Goal: Information Seeking & Learning: Learn about a topic

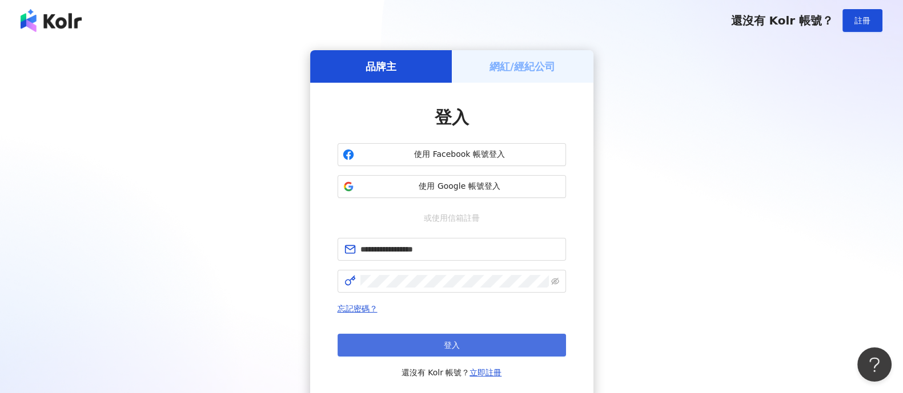
click at [464, 346] on button "登入" at bounding box center [451, 345] width 228 height 23
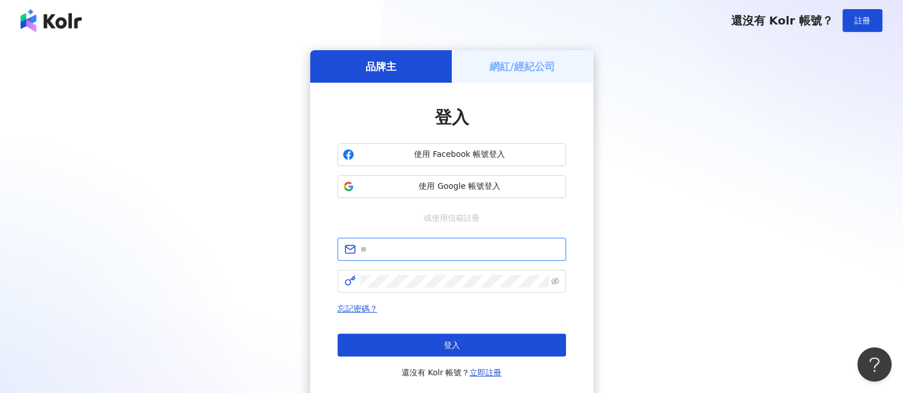
type input "**********"
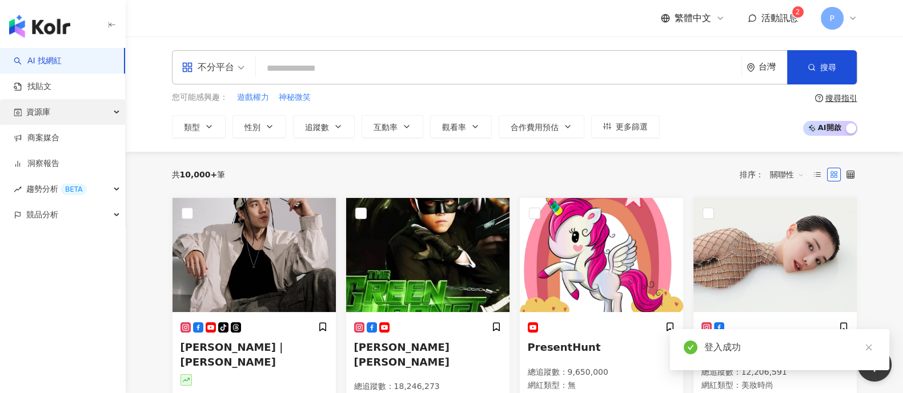
click at [46, 111] on span "資源庫" at bounding box center [38, 112] width 24 height 26
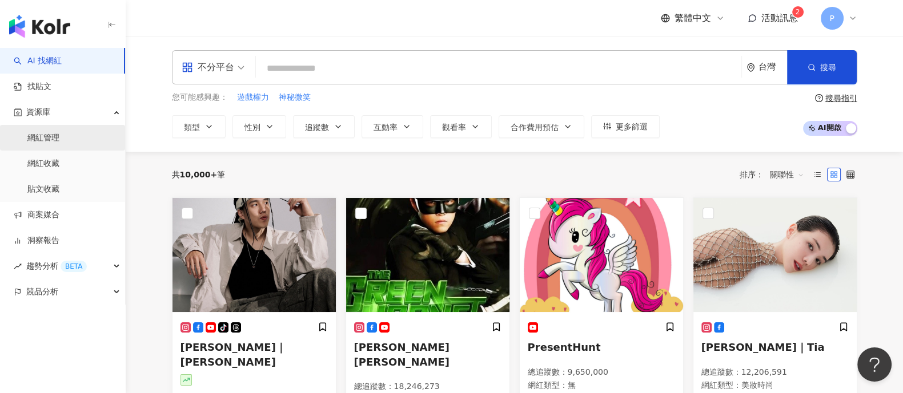
click at [50, 140] on link "網紅管理" at bounding box center [43, 137] width 32 height 11
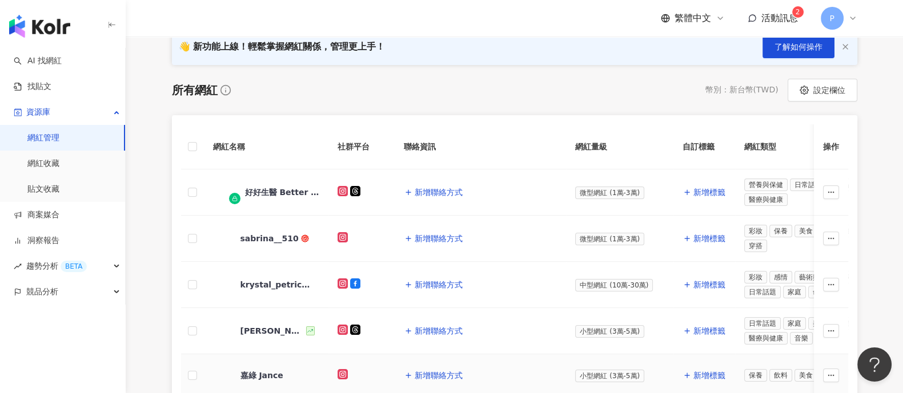
scroll to position [95, 0]
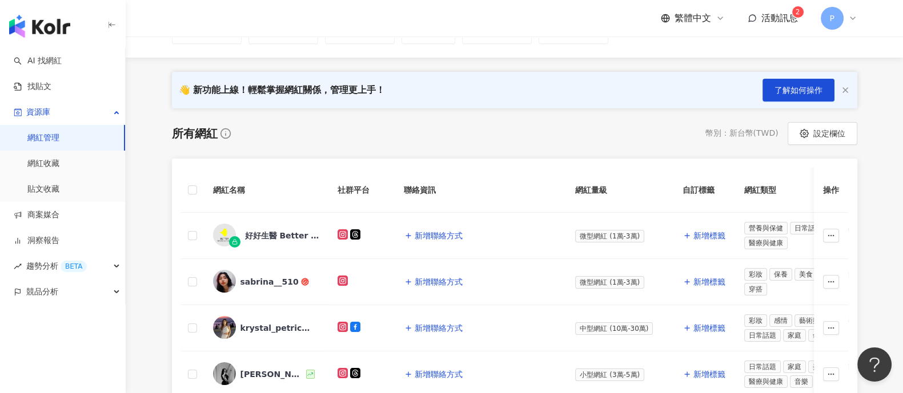
click at [757, 18] on div "活動訊息 2" at bounding box center [772, 18] width 50 height 13
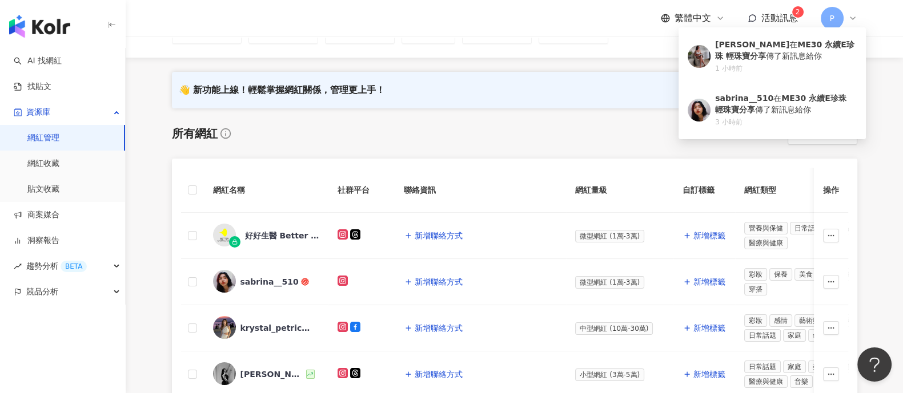
click at [757, 18] on div "活動訊息 2" at bounding box center [772, 18] width 50 height 13
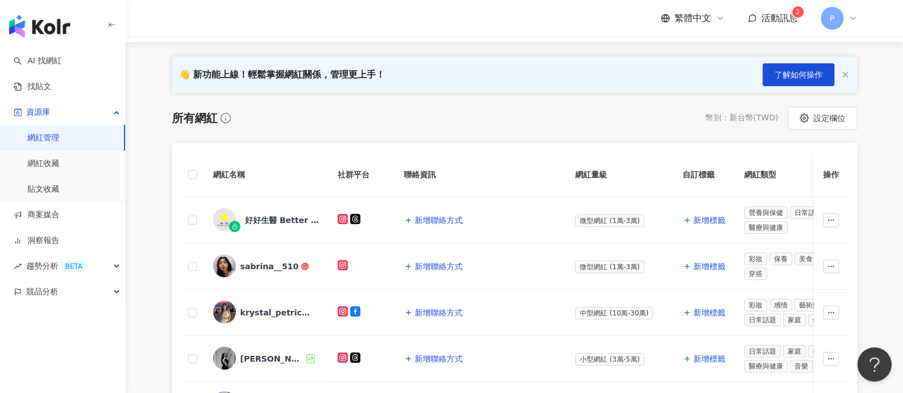
scroll to position [0, 0]
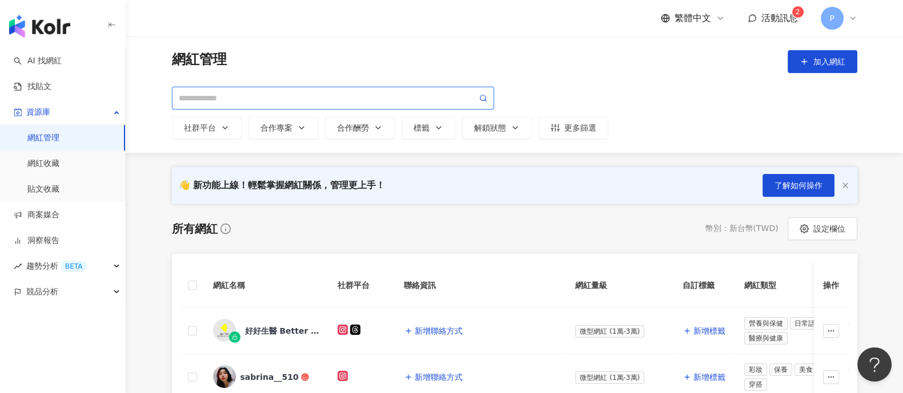
click at [218, 93] on input "search" at bounding box center [328, 98] width 298 height 13
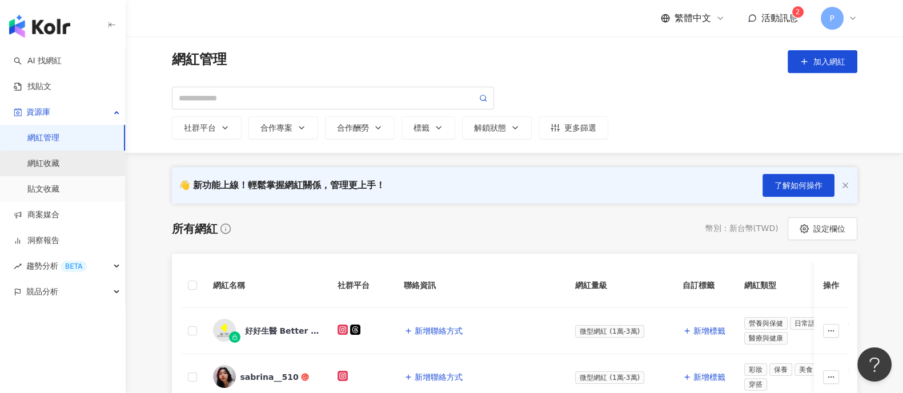
click at [43, 164] on link "網紅收藏" at bounding box center [43, 163] width 32 height 11
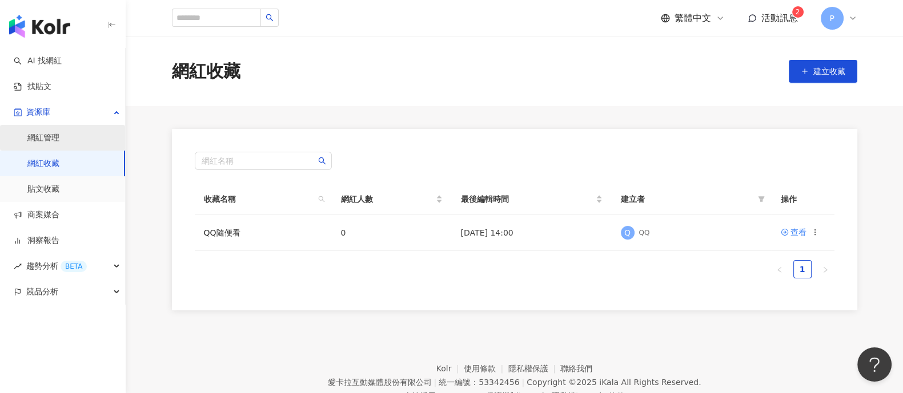
click at [56, 136] on link "網紅管理" at bounding box center [43, 137] width 32 height 11
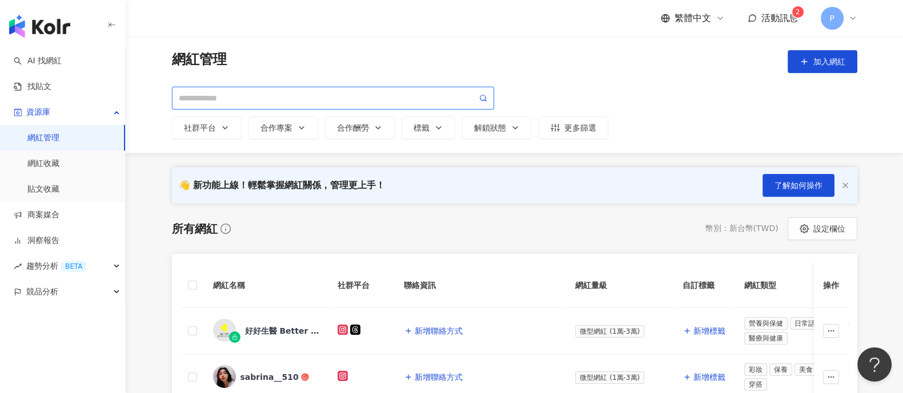
click at [250, 98] on input "search" at bounding box center [328, 98] width 298 height 13
paste input "**********"
type input "**********"
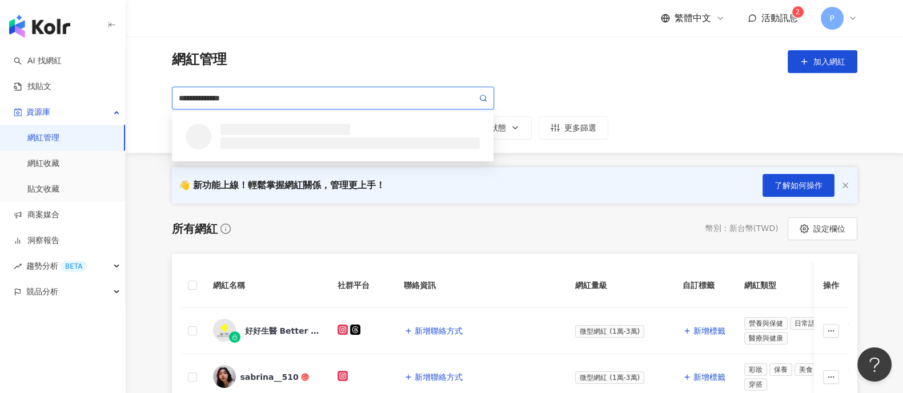
click at [479, 96] on icon at bounding box center [483, 98] width 8 height 8
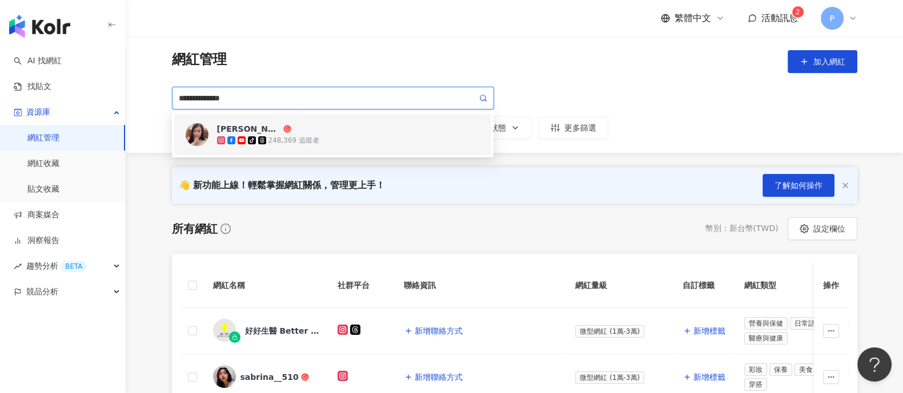
click at [231, 124] on div "[PERSON_NAME]" at bounding box center [249, 128] width 64 height 11
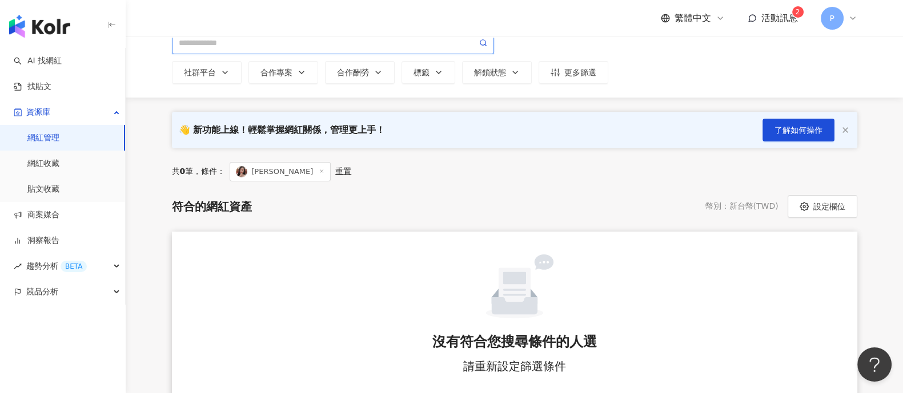
scroll to position [54, 0]
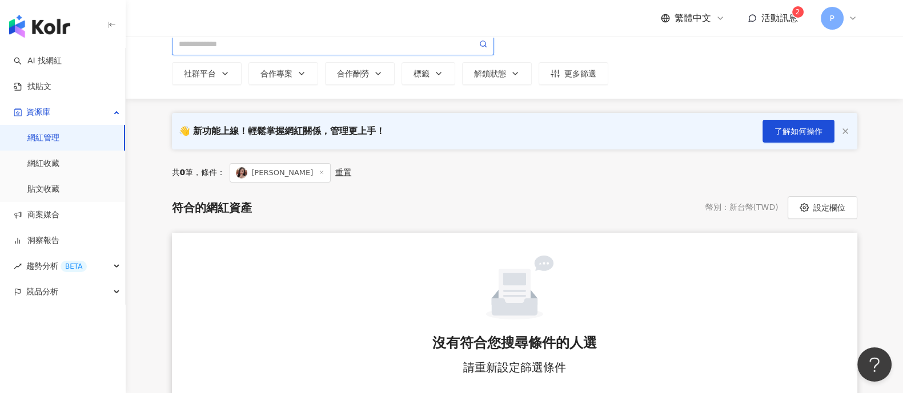
click at [256, 43] on input "search" at bounding box center [328, 44] width 298 height 13
paste input "**********"
type input "**********"
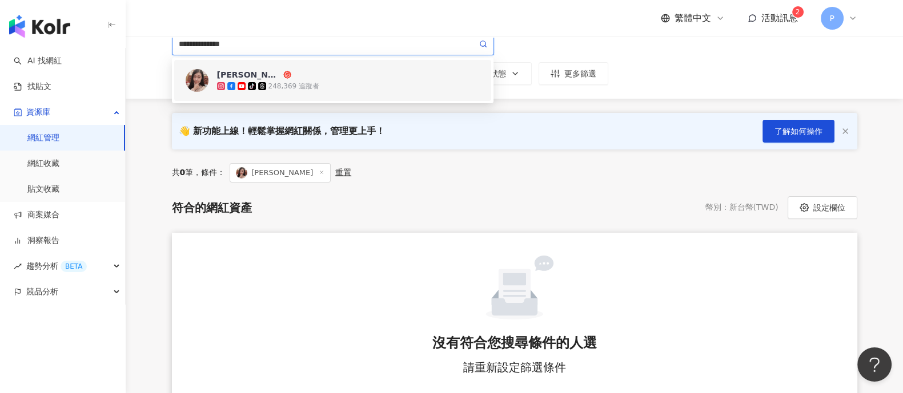
click at [197, 80] on img at bounding box center [197, 80] width 23 height 23
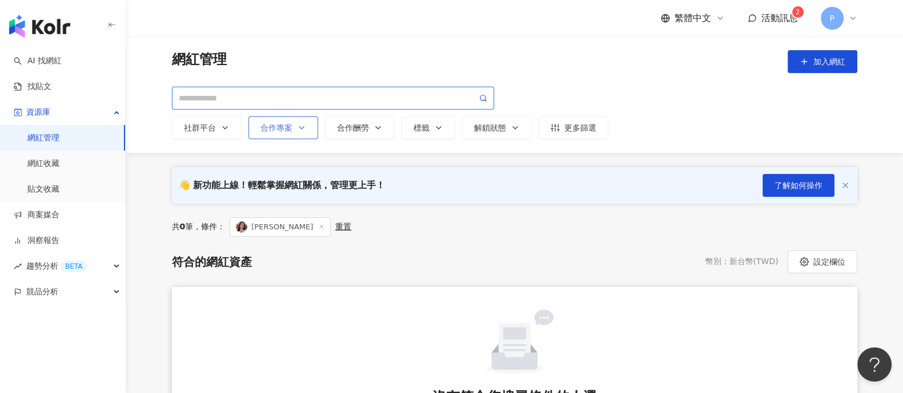
scroll to position [0, 0]
click at [255, 92] on input "search" at bounding box center [328, 98] width 298 height 13
paste input "**********"
type input "**********"
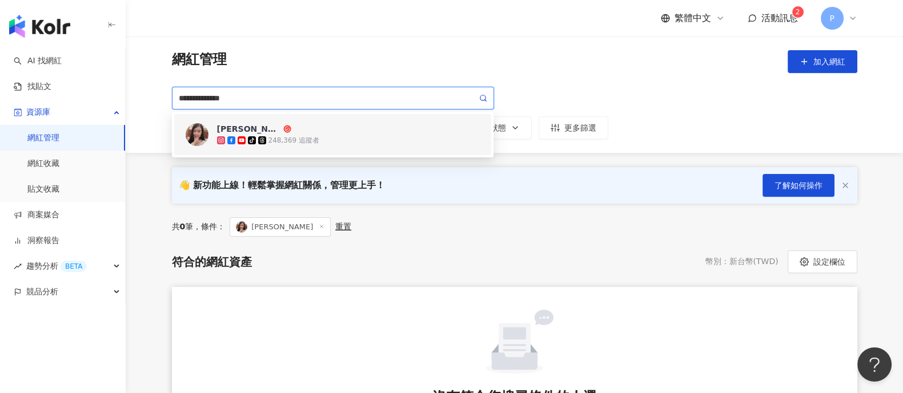
click at [334, 136] on div "tiktok-icon 248,369 追蹤者" at bounding box center [348, 140] width 263 height 11
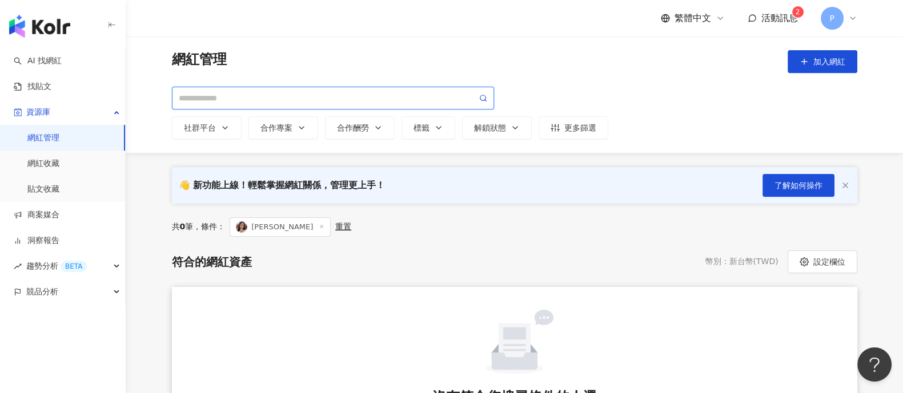
click at [342, 92] on input "search" at bounding box center [328, 98] width 298 height 13
paste input "**********"
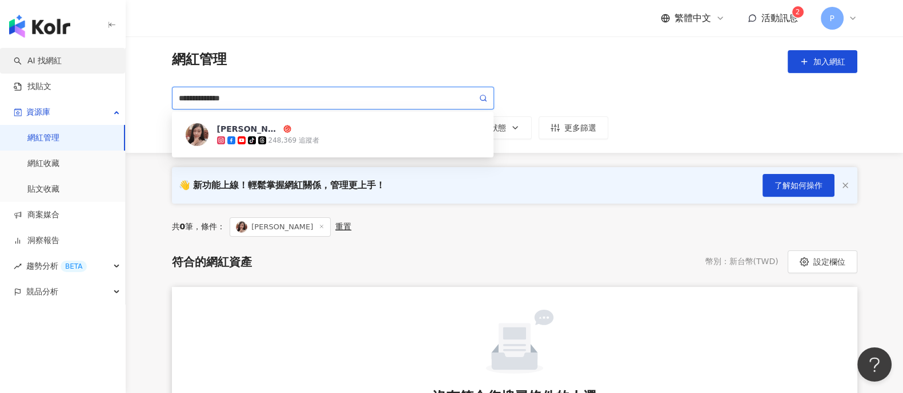
type input "**********"
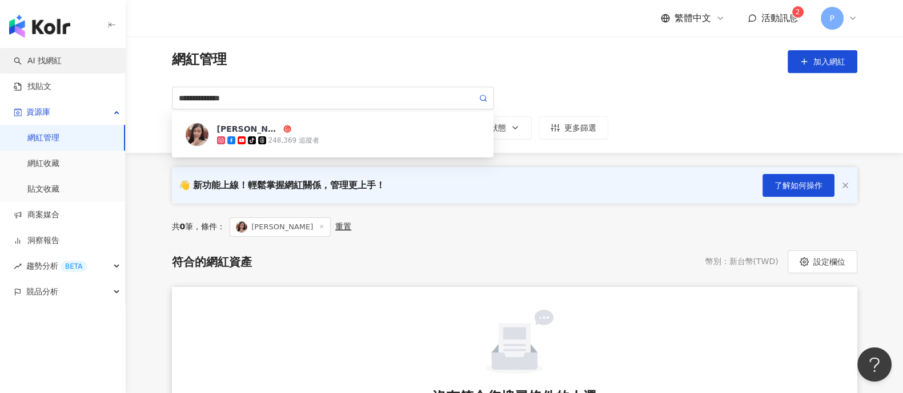
click at [59, 61] on link "AI 找網紅" at bounding box center [38, 60] width 48 height 11
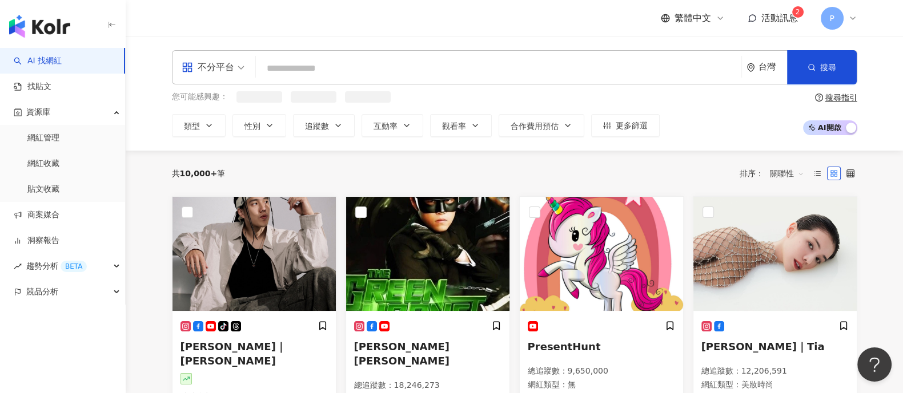
click at [316, 67] on input "search" at bounding box center [498, 69] width 476 height 22
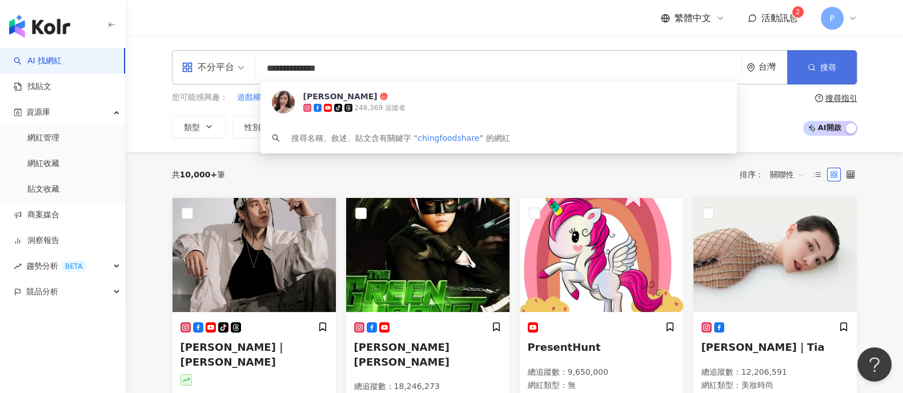
type input "**********"
click at [825, 55] on button "搜尋" at bounding box center [822, 67] width 70 height 34
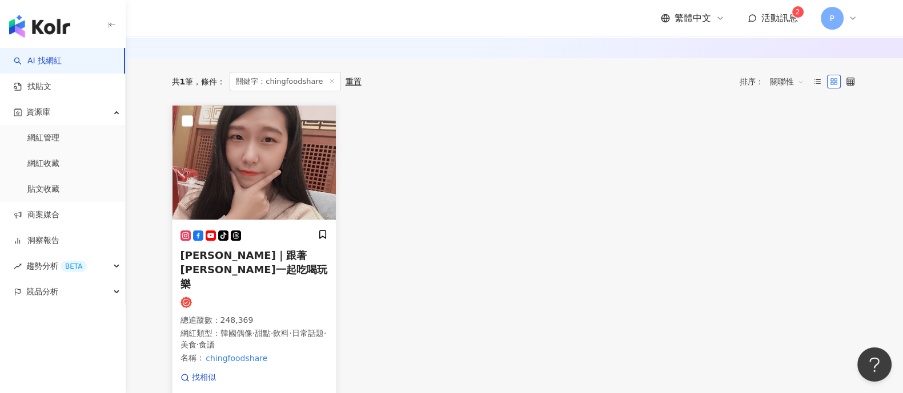
scroll to position [142, 0]
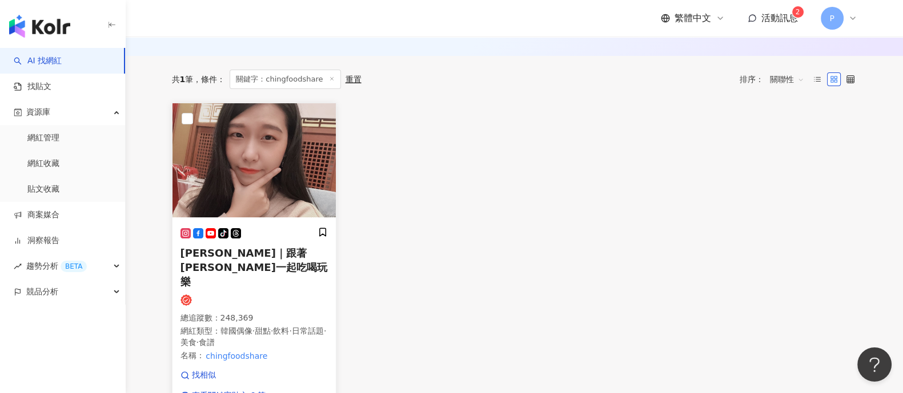
click at [303, 163] on img at bounding box center [253, 160] width 163 height 114
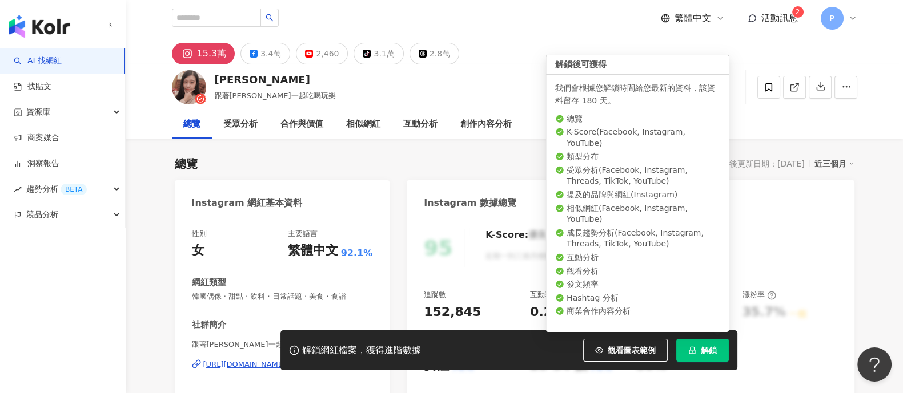
click at [692, 347] on icon "lock" at bounding box center [692, 350] width 6 height 7
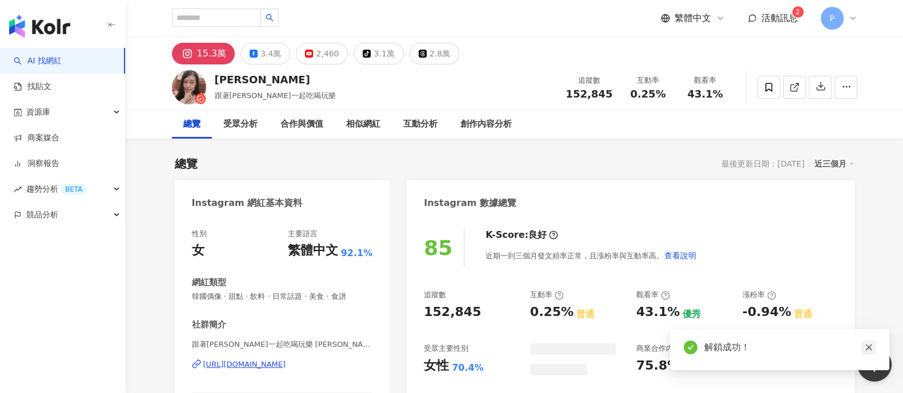
click at [868, 346] on icon "close" at bounding box center [868, 348] width 8 height 8
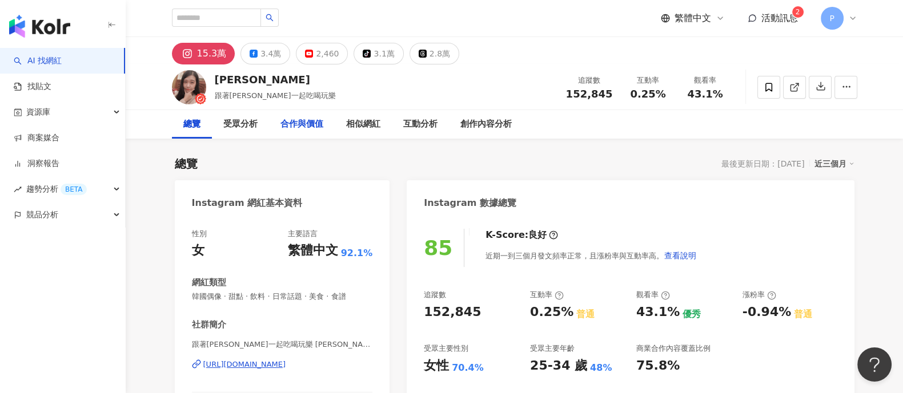
click at [310, 124] on div "合作與價值" at bounding box center [301, 125] width 43 height 14
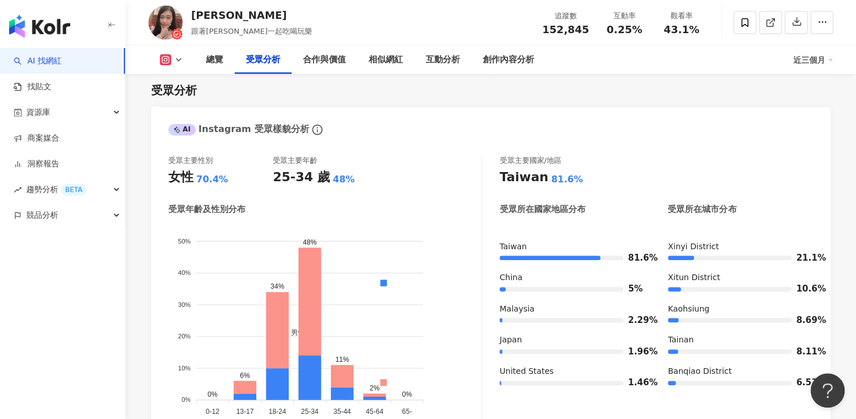
scroll to position [914, 0]
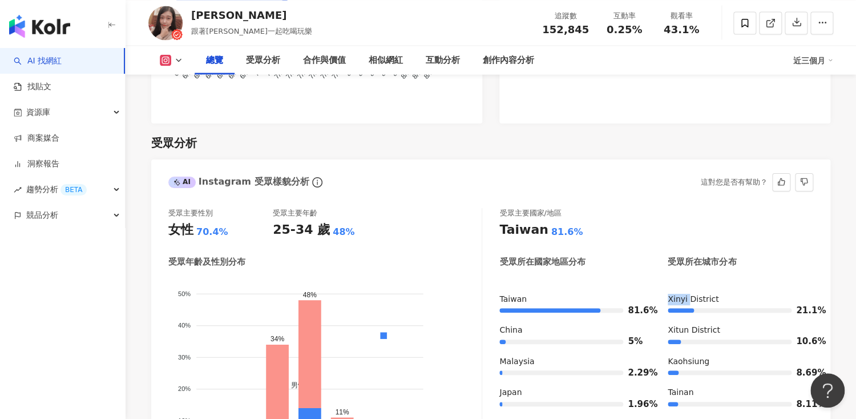
drag, startPoint x: 667, startPoint y: 296, endPoint x: 688, endPoint y: 299, distance: 20.8
click at [688, 299] on div "Xinyi District" at bounding box center [741, 298] width 146 height 11
copy div "Xinyi"
click at [789, 255] on div "受眾主要國家/地區 Taiwan 81.6% 受眾所在國家地區分布 受眾所在城市分布 Taiwan 81.6% China 5% Malaysia 2.29%…" at bounding box center [657, 344] width 314 height 272
drag, startPoint x: 666, startPoint y: 327, endPoint x: 687, endPoint y: 331, distance: 20.9
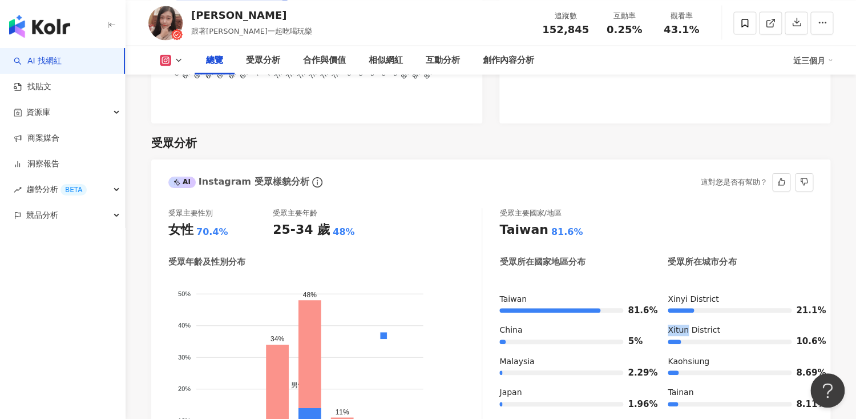
click at [687, 331] on div "Taiwan 81.6% China 5% Malaysia 2.29% Japan 1.96% United States 1.46% Xinyi Dist…" at bounding box center [657, 371] width 314 height 156
copy div "Xitun"
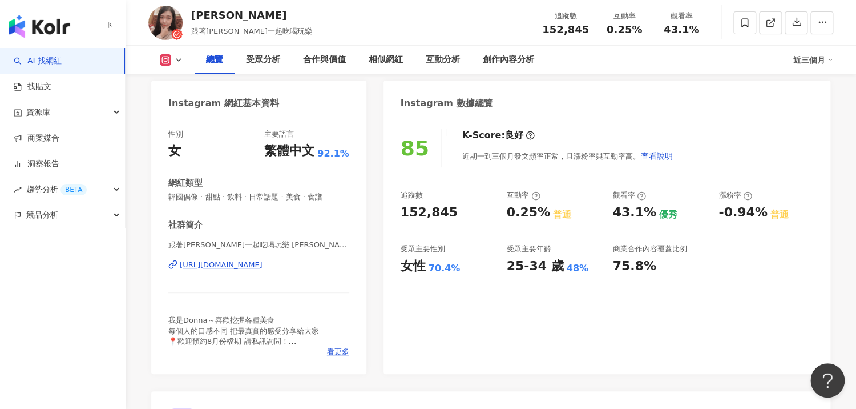
scroll to position [76, 0]
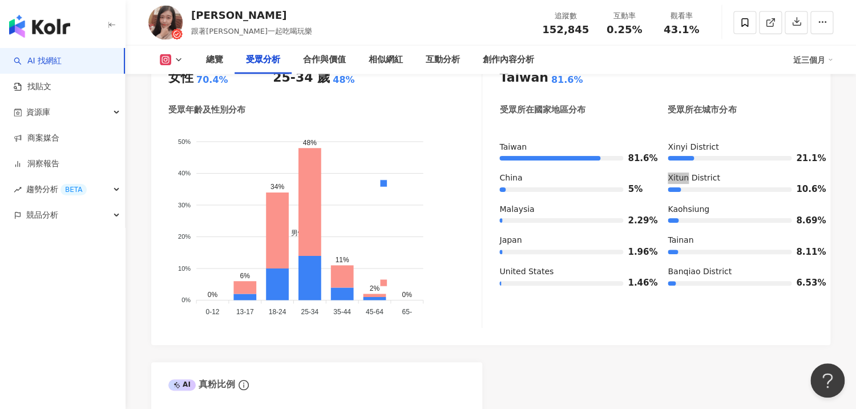
scroll to position [989, 0]
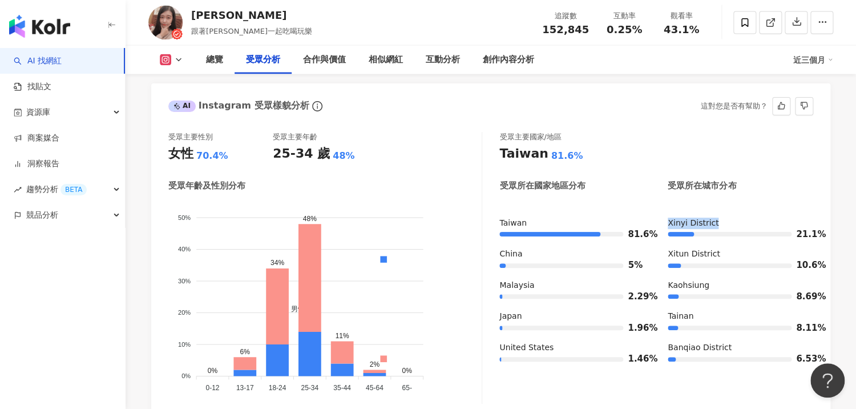
drag, startPoint x: 667, startPoint y: 220, endPoint x: 716, endPoint y: 223, distance: 48.6
click at [716, 223] on div "Xinyi District" at bounding box center [741, 223] width 146 height 11
copy div "Xinyi District"
drag, startPoint x: 657, startPoint y: 104, endPoint x: 612, endPoint y: 180, distance: 88.8
click at [657, 104] on div "AI Instagram 受眾樣貌分析" at bounding box center [490, 101] width 679 height 37
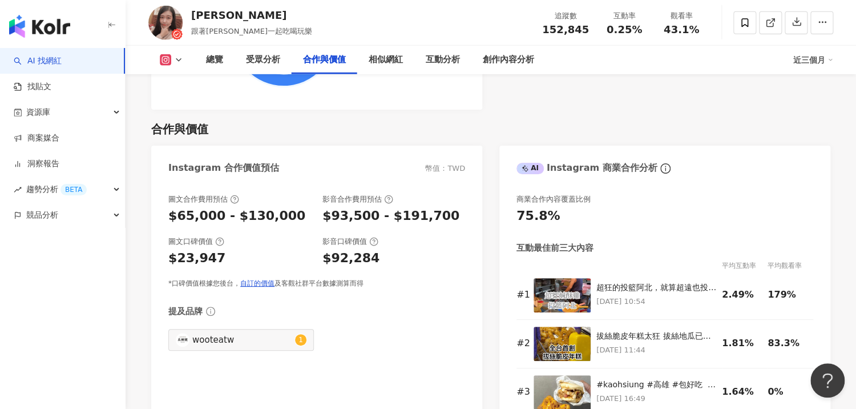
scroll to position [1522, 0]
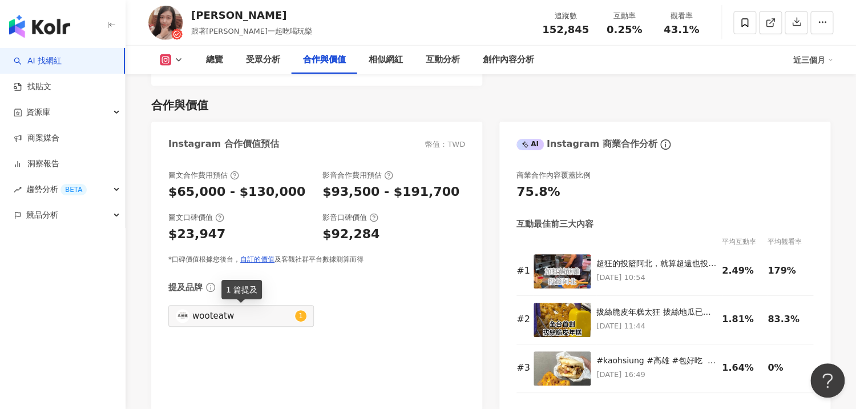
click at [211, 319] on div "wooteatw" at bounding box center [242, 315] width 100 height 13
type input "********"
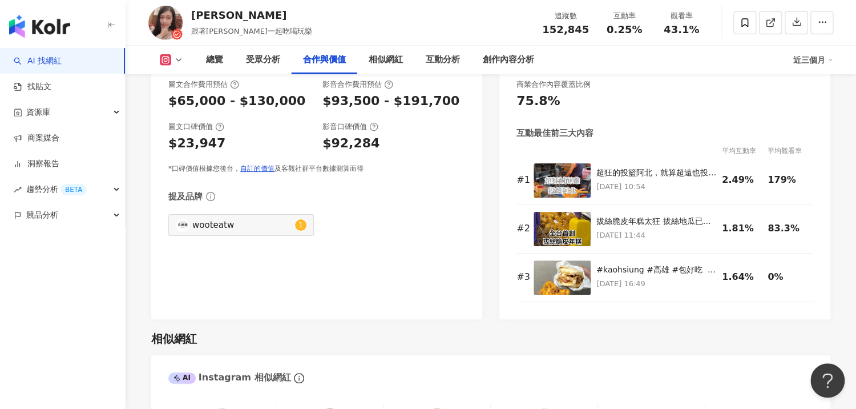
scroll to position [1584, 0]
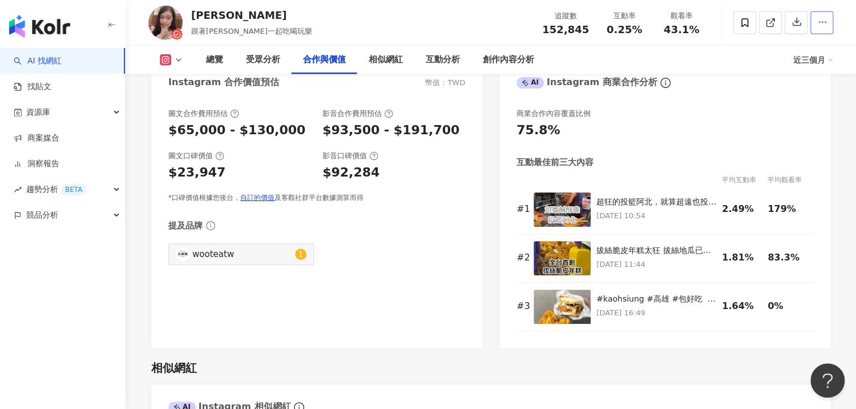
click at [659, 138] on div "75.8%" at bounding box center [665, 131] width 297 height 18
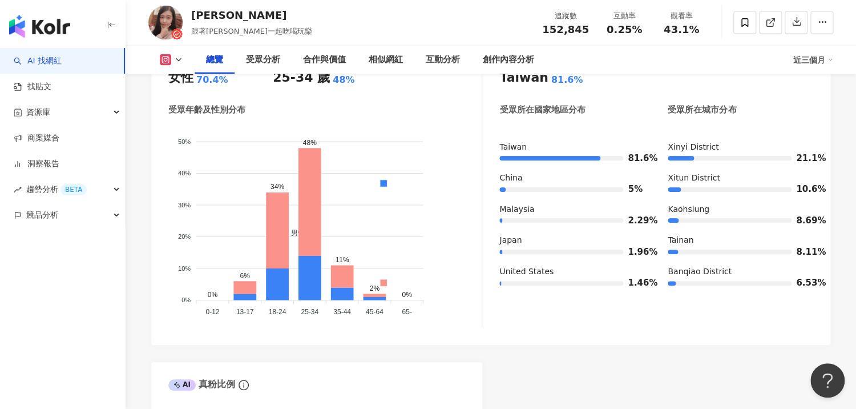
scroll to position [533, 0]
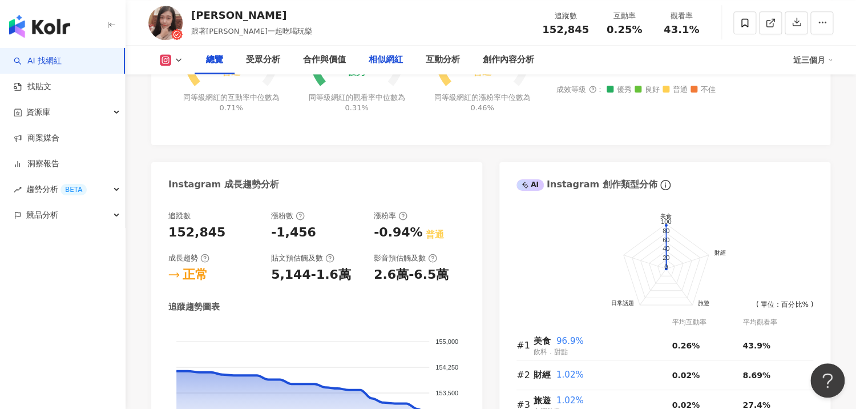
click at [384, 63] on div "相似網紅" at bounding box center [386, 60] width 34 height 14
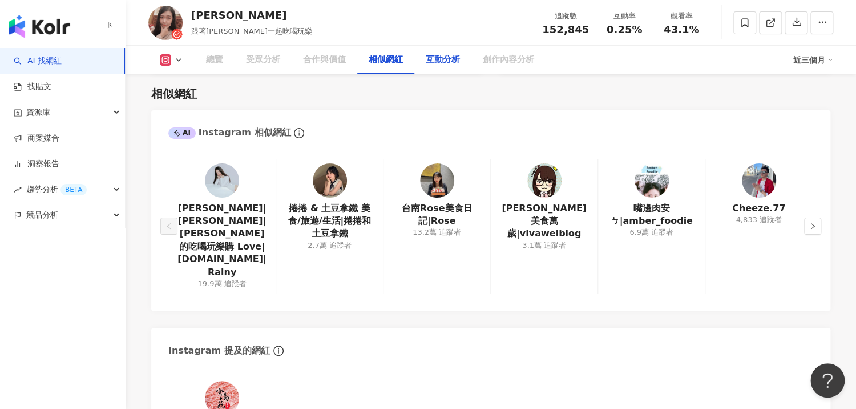
click at [436, 57] on div "互動分析" at bounding box center [443, 60] width 34 height 14
click at [441, 61] on div "互動分析" at bounding box center [443, 60] width 34 height 14
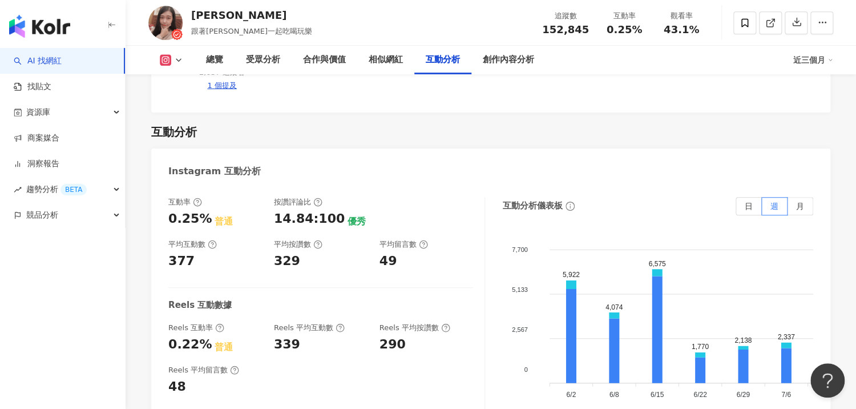
drag, startPoint x: 623, startPoint y: 148, endPoint x: 678, endPoint y: 50, distance: 113.0
click at [623, 186] on div "互動率 0.25% 普通 按讚評論比 14.84:100 優秀 平均互動數 377 平均按讚數 329 平均留言數 49 Reels 互動數據 Reels 互…" at bounding box center [490, 314] width 679 height 257
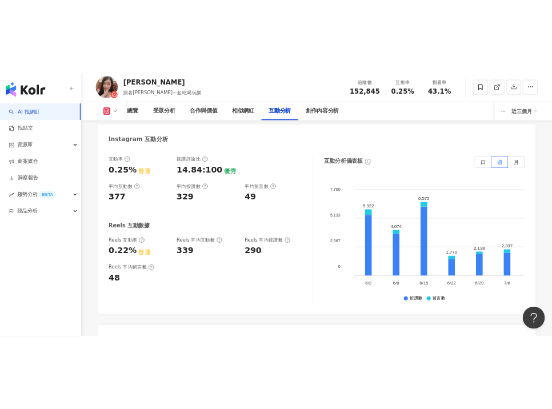
scroll to position [2444, 0]
